Goal: Transaction & Acquisition: Purchase product/service

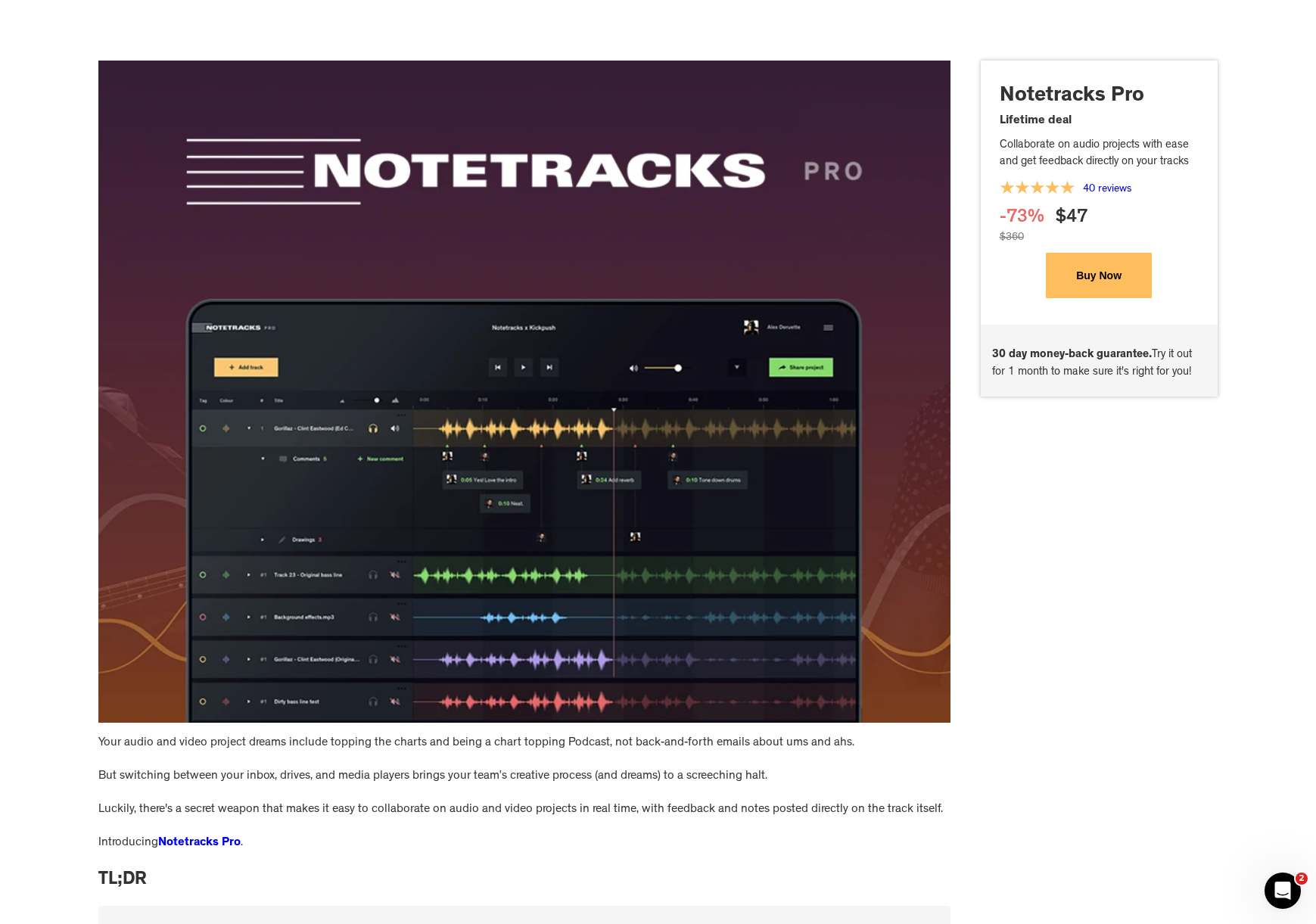
click at [1111, 286] on button "Buy Now" at bounding box center [1098, 275] width 106 height 46
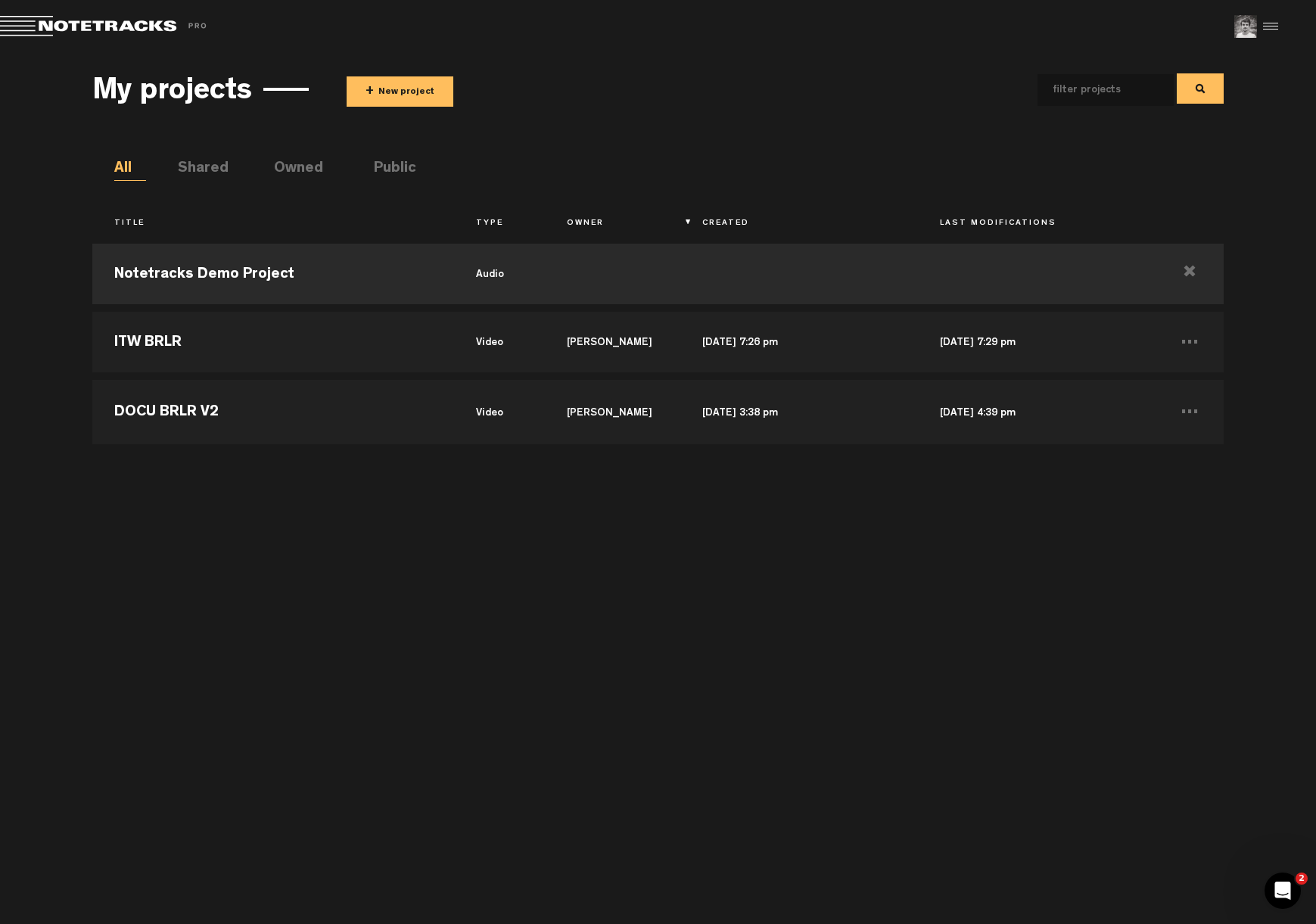
click at [1267, 25] on div at bounding box center [1268, 26] width 22 height 22
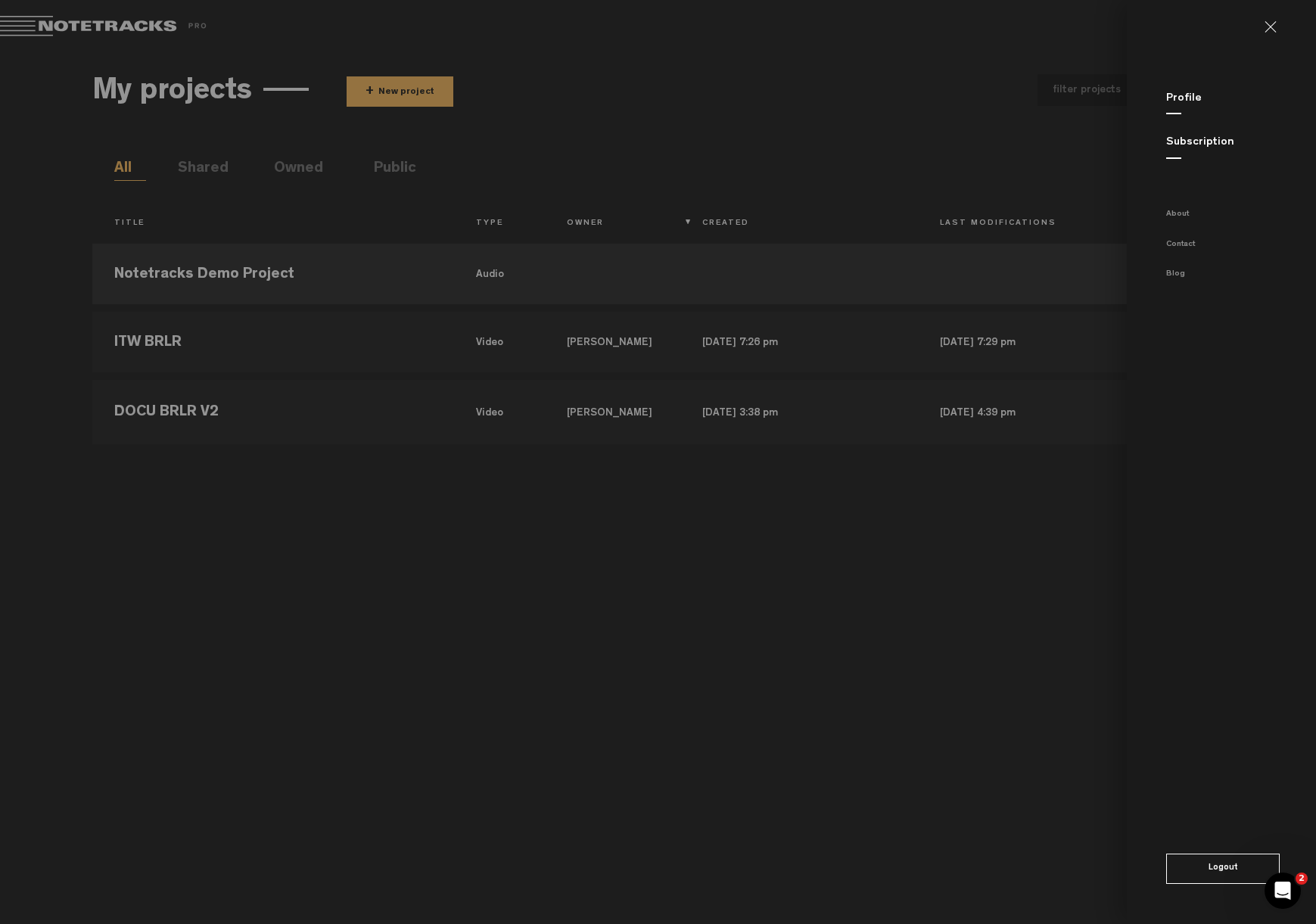
click at [1188, 144] on link "Subscription" at bounding box center [1200, 143] width 68 height 12
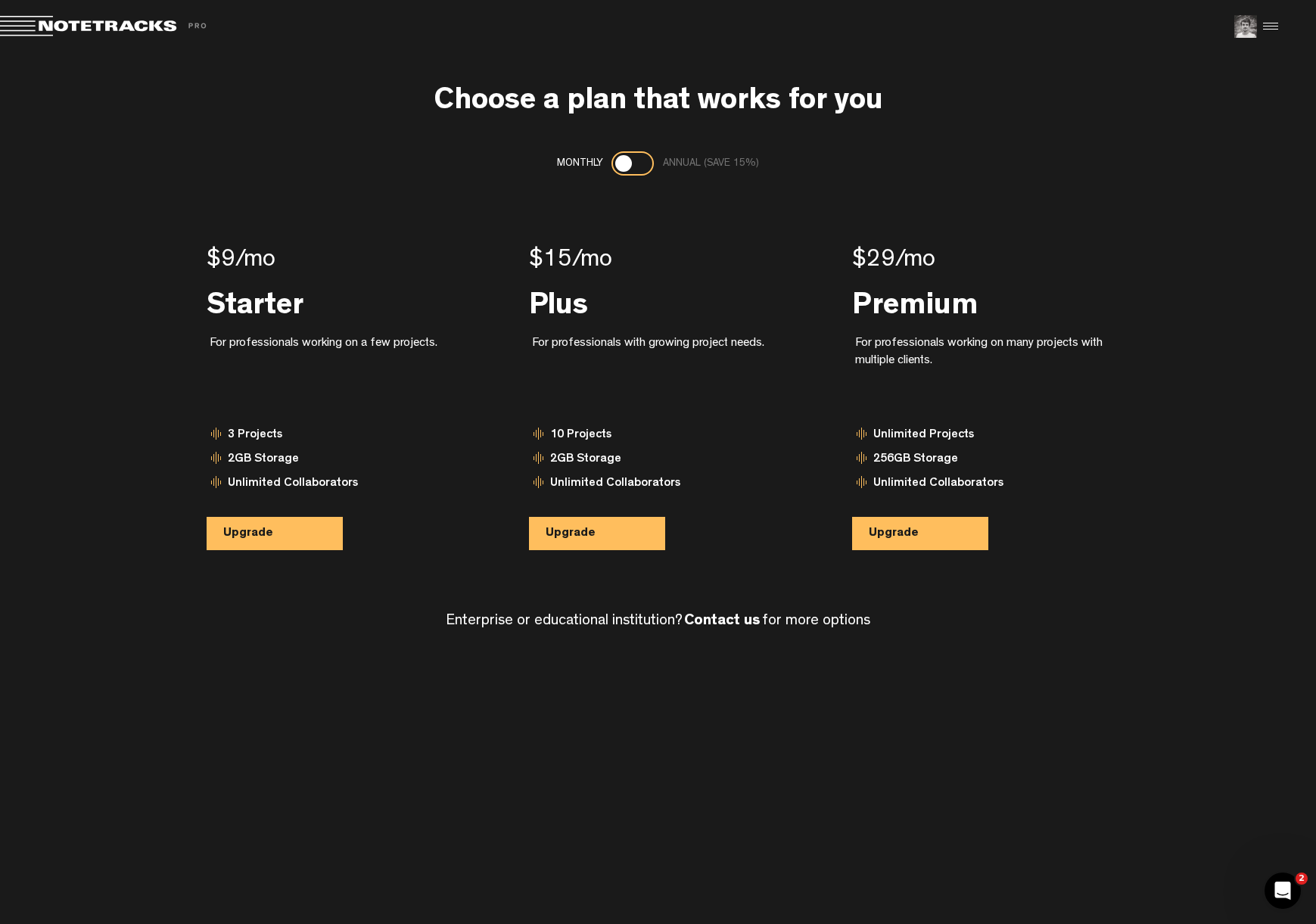
click at [1268, 17] on div at bounding box center [1268, 26] width 22 height 22
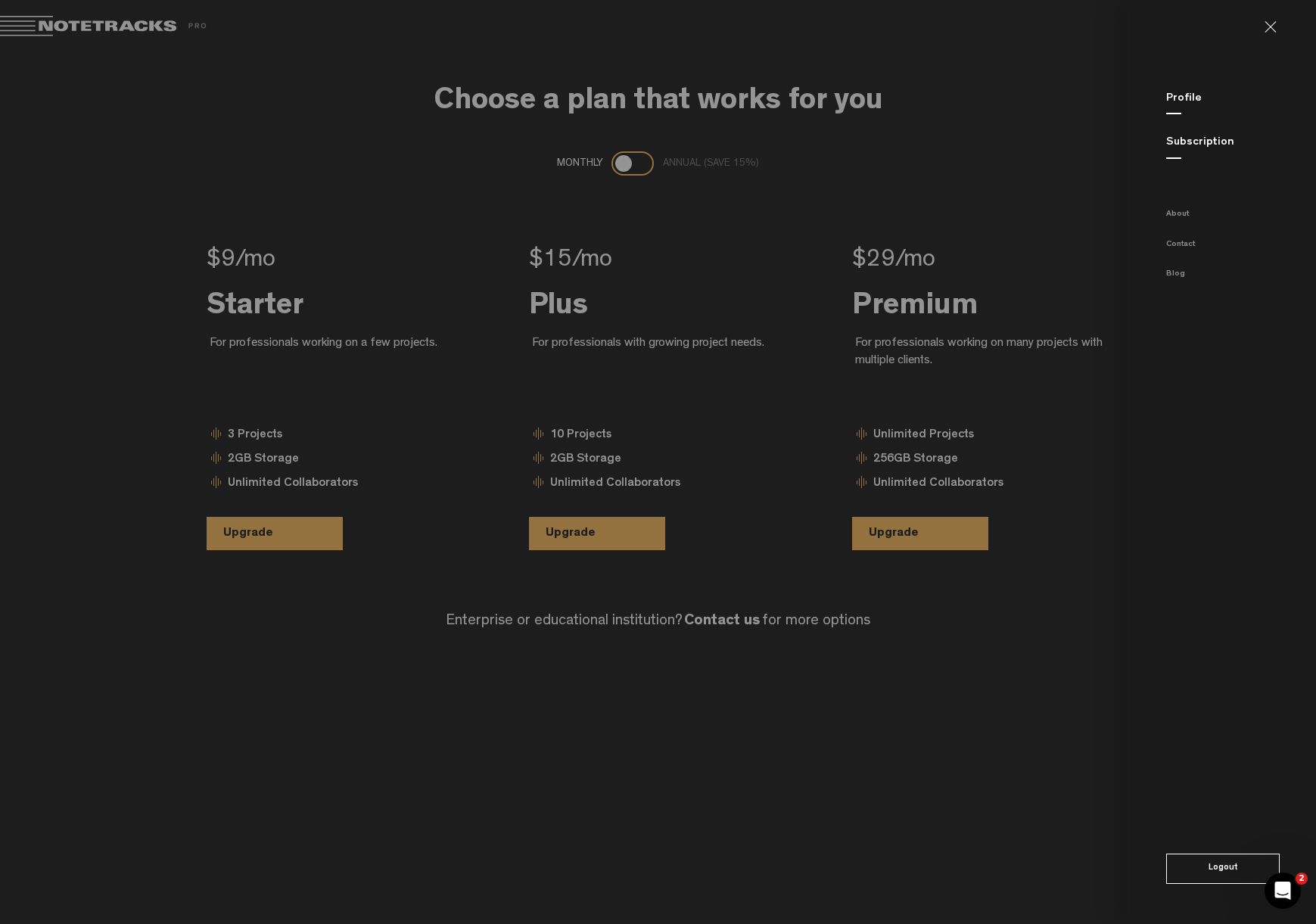
click at [583, 349] on md-backdrop at bounding box center [658, 462] width 1316 height 924
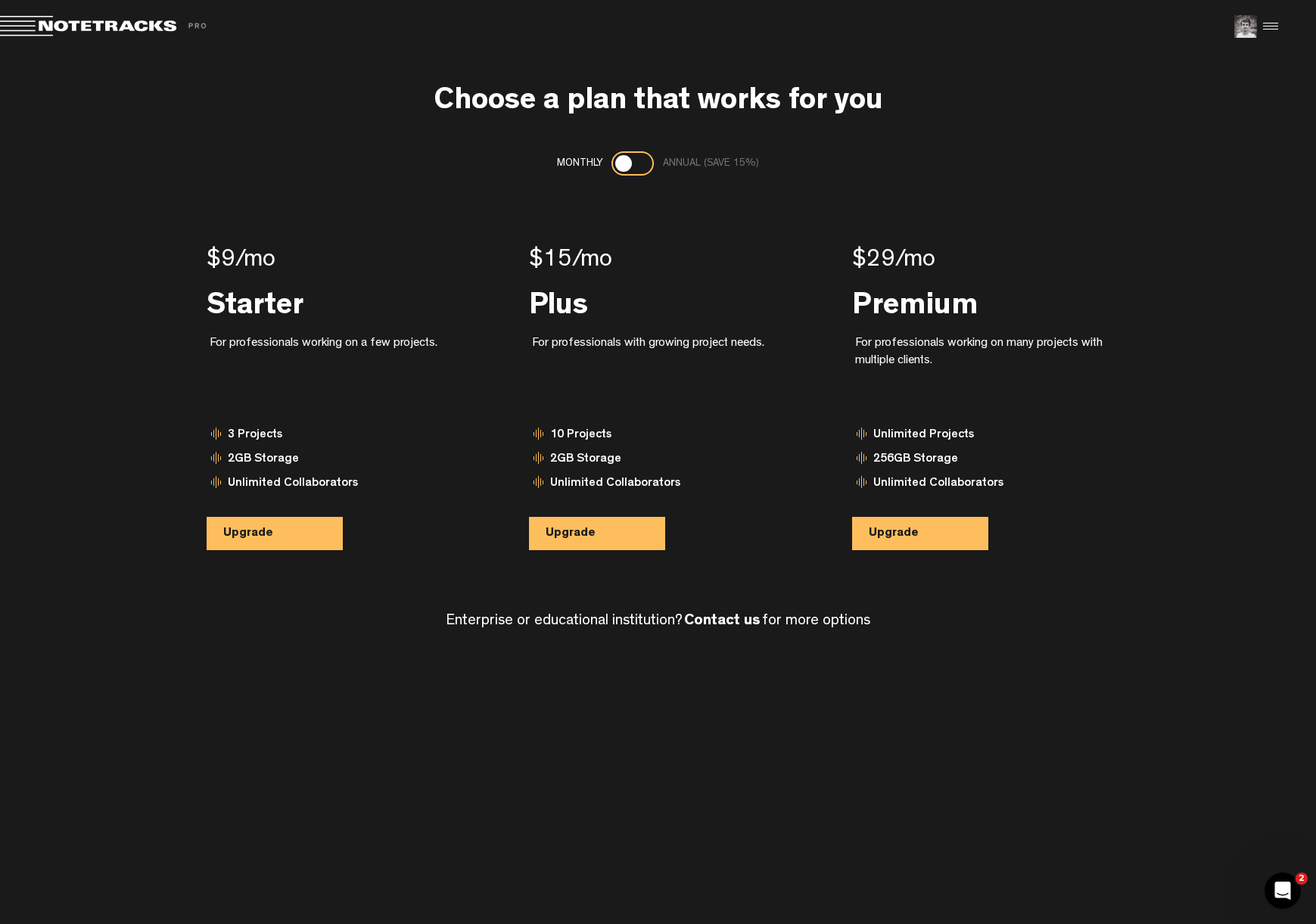
click at [1268, 28] on div at bounding box center [1268, 26] width 22 height 22
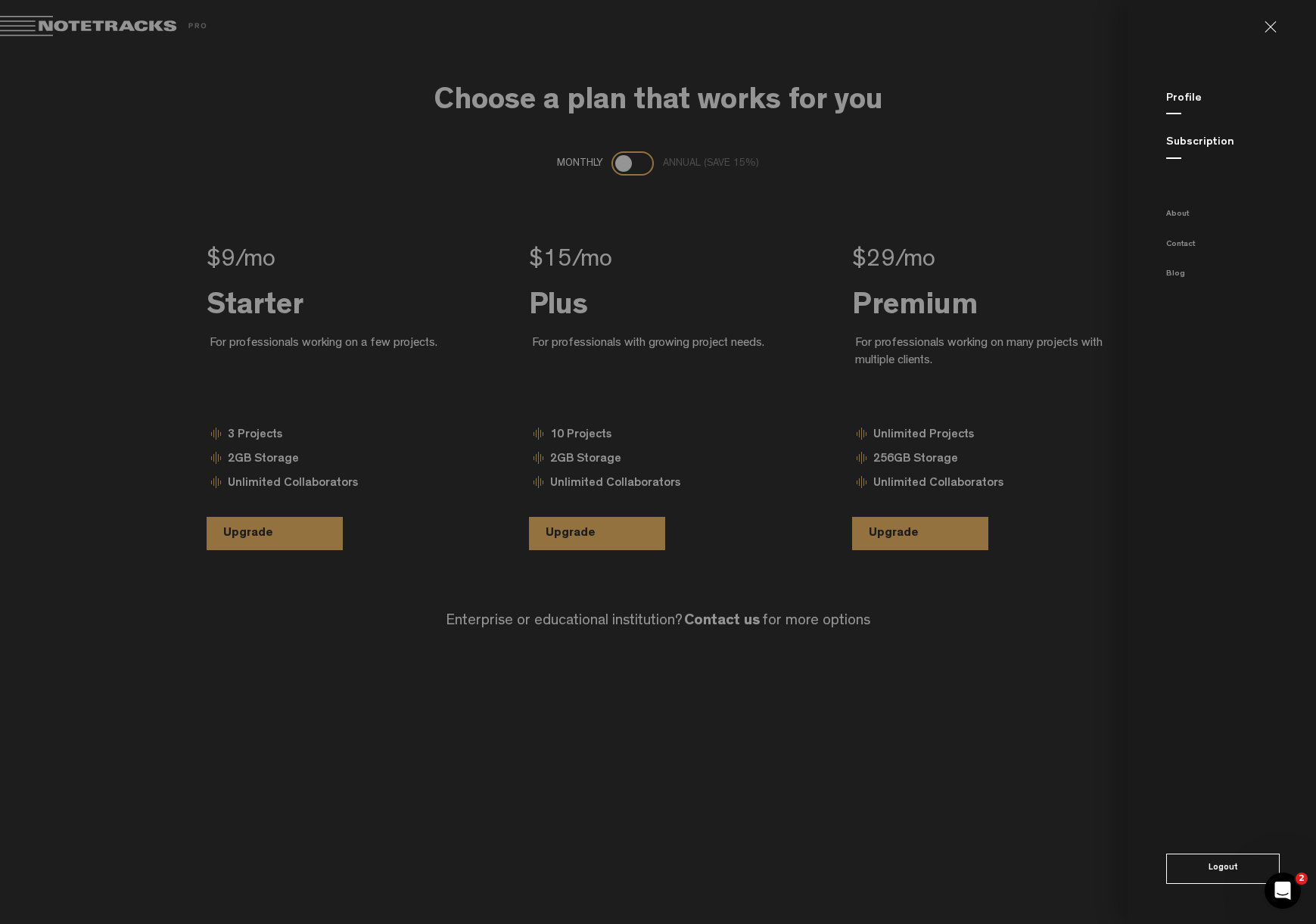
click at [1172, 103] on link "Profile" at bounding box center [1183, 99] width 35 height 12
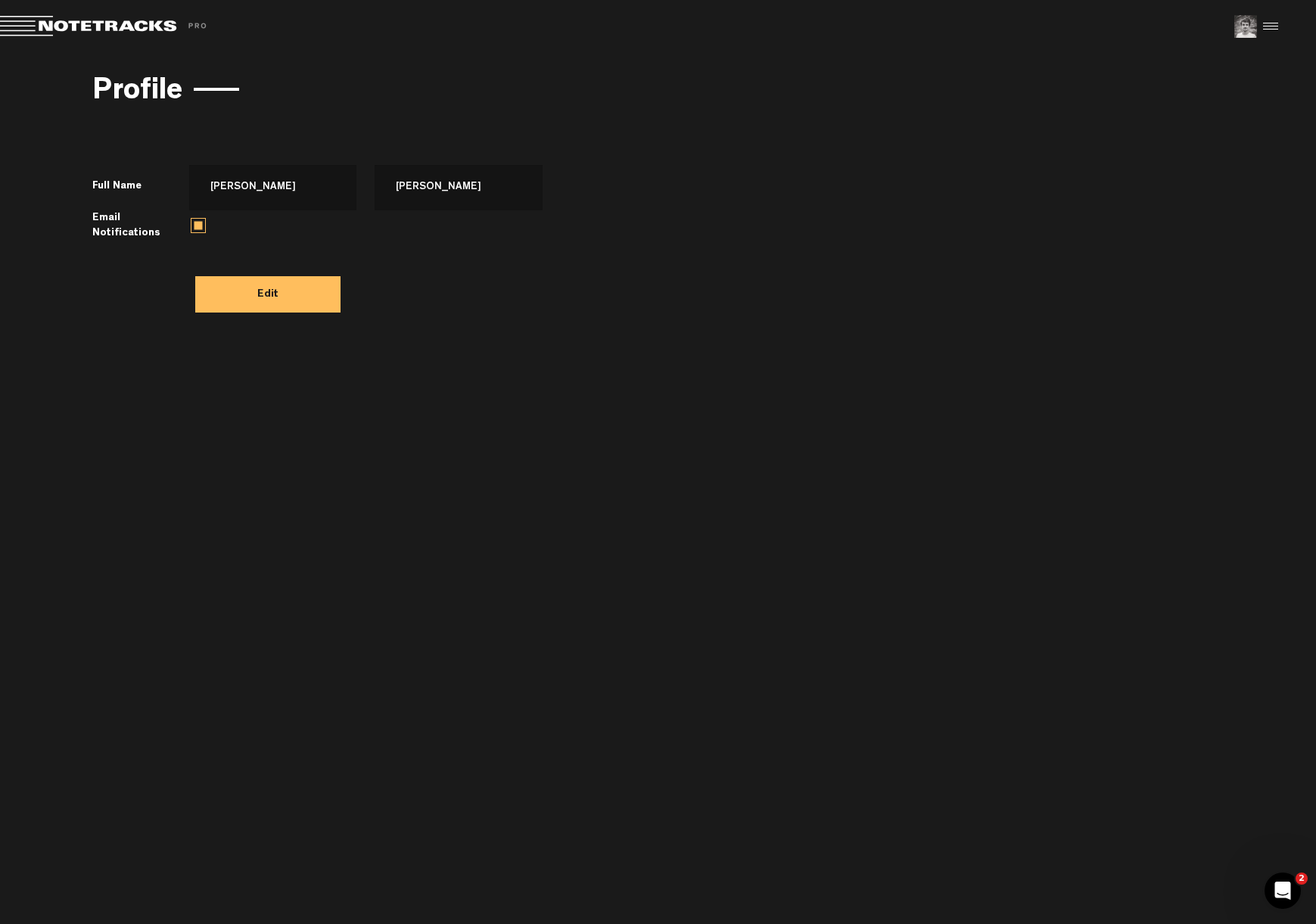
click at [75, 39] on md-toolbar "Exit Project Share project Save project" at bounding box center [658, 26] width 1316 height 53
click at [75, 27] on span at bounding box center [105, 26] width 212 height 21
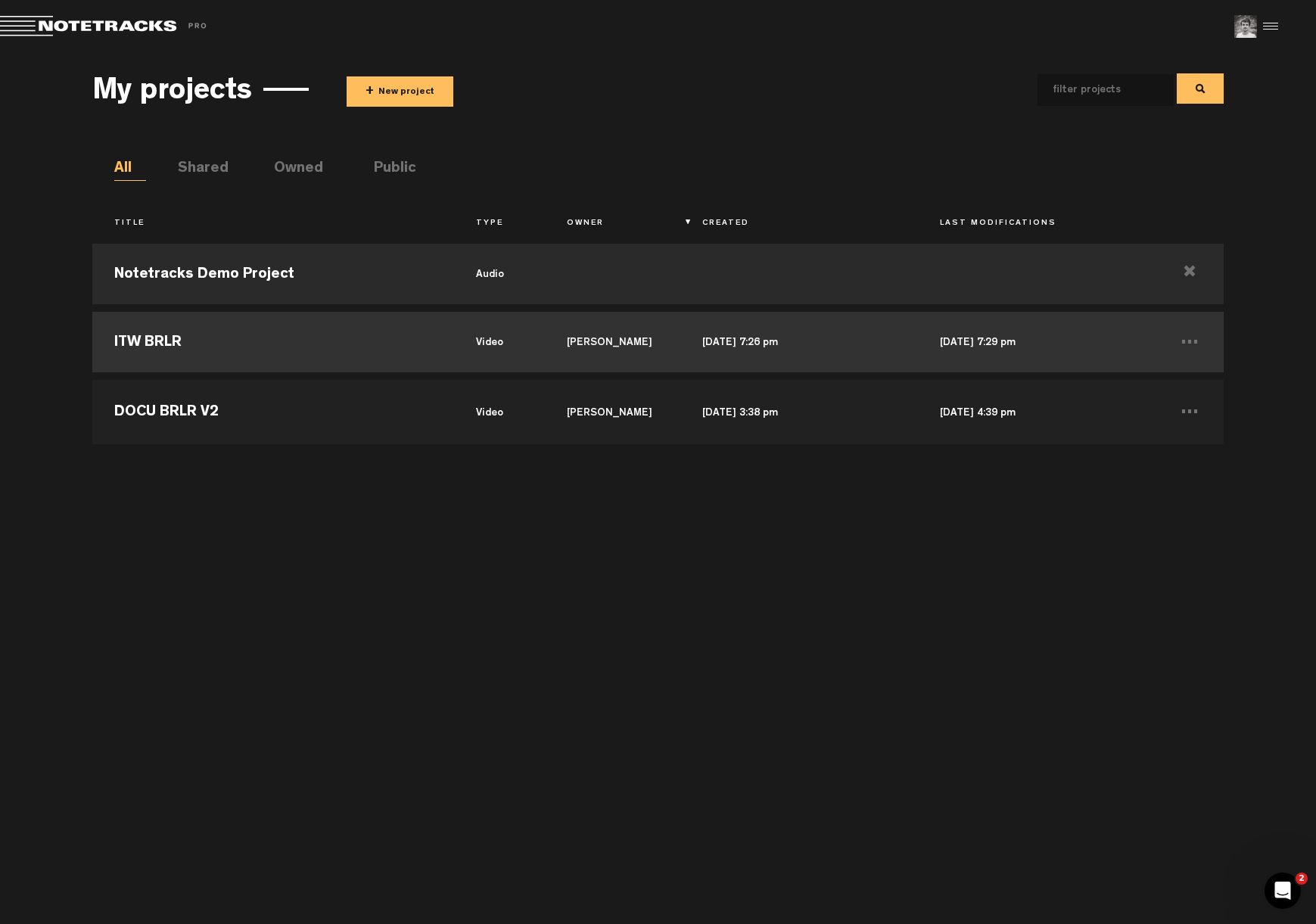
click at [604, 328] on td "[PERSON_NAME]" at bounding box center [612, 342] width 136 height 68
